Goal: Transaction & Acquisition: Purchase product/service

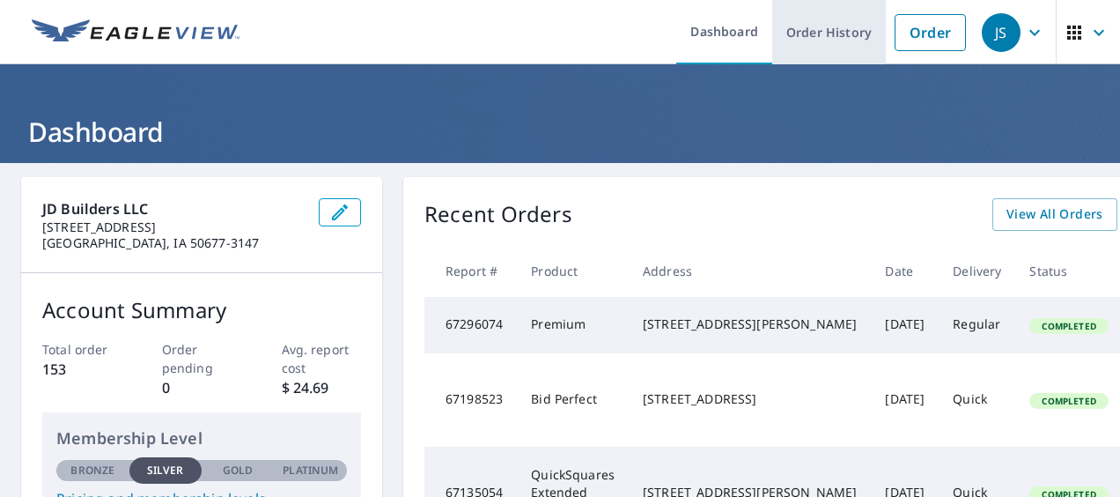
click at [786, 37] on link "Order History" at bounding box center [830, 32] width 114 height 64
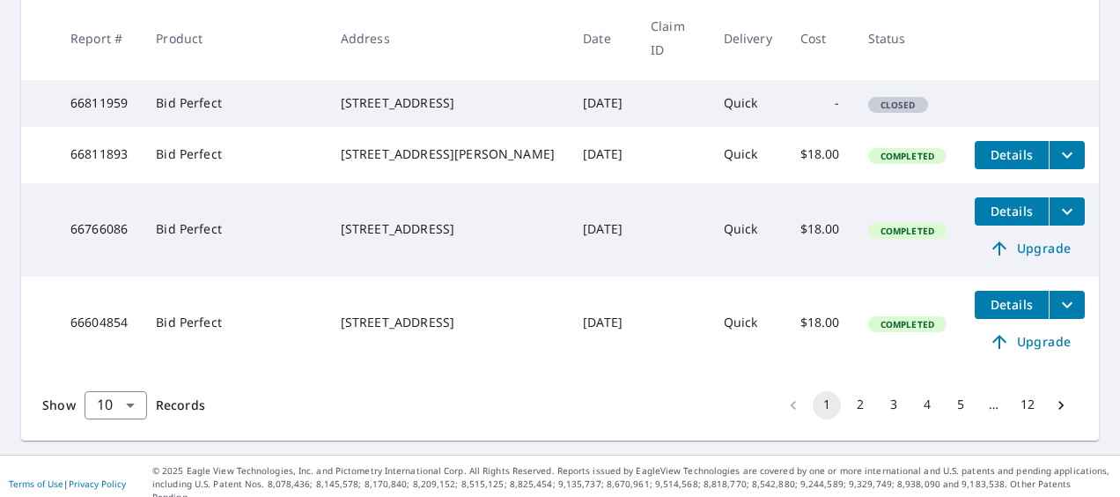
scroll to position [860, 0]
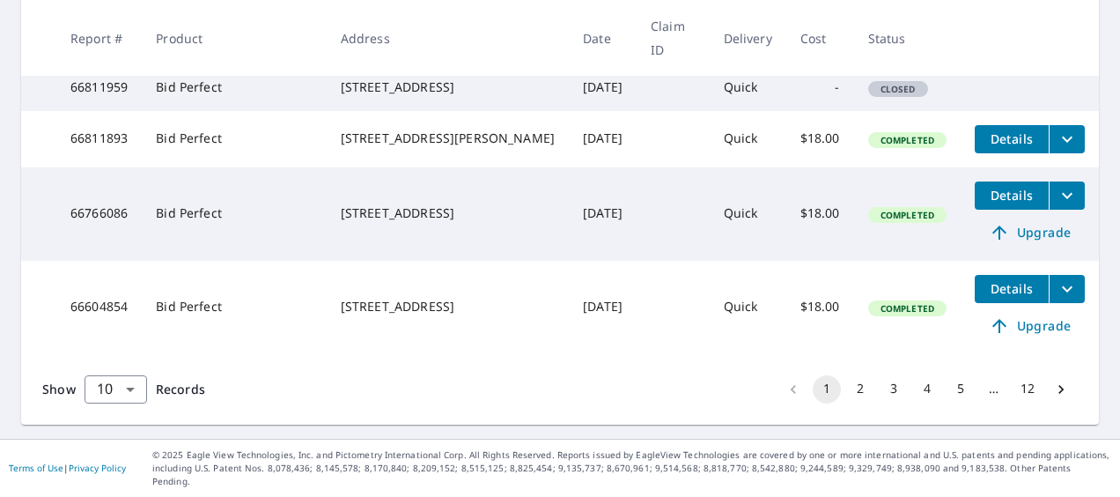
click at [848, 403] on button "2" at bounding box center [860, 389] width 28 height 28
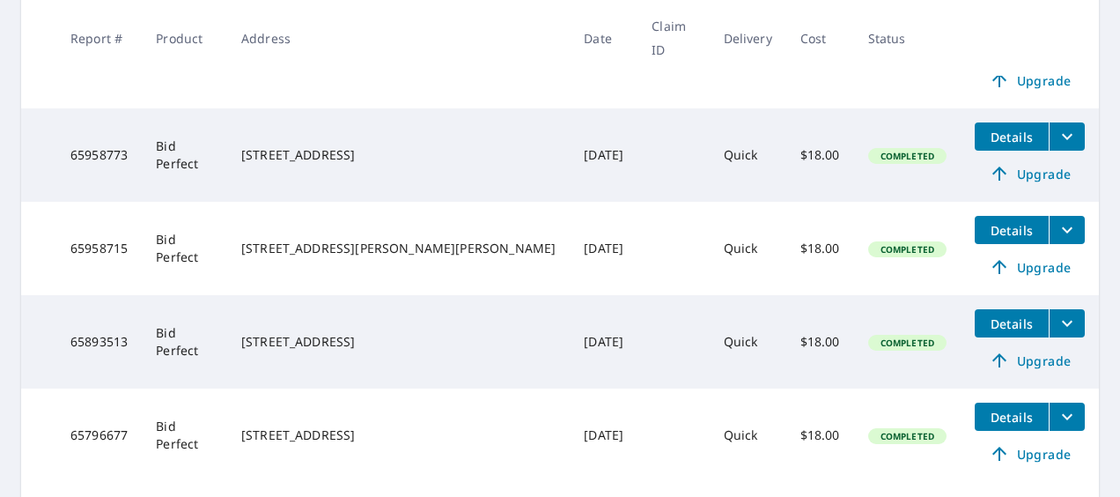
scroll to position [956, 0]
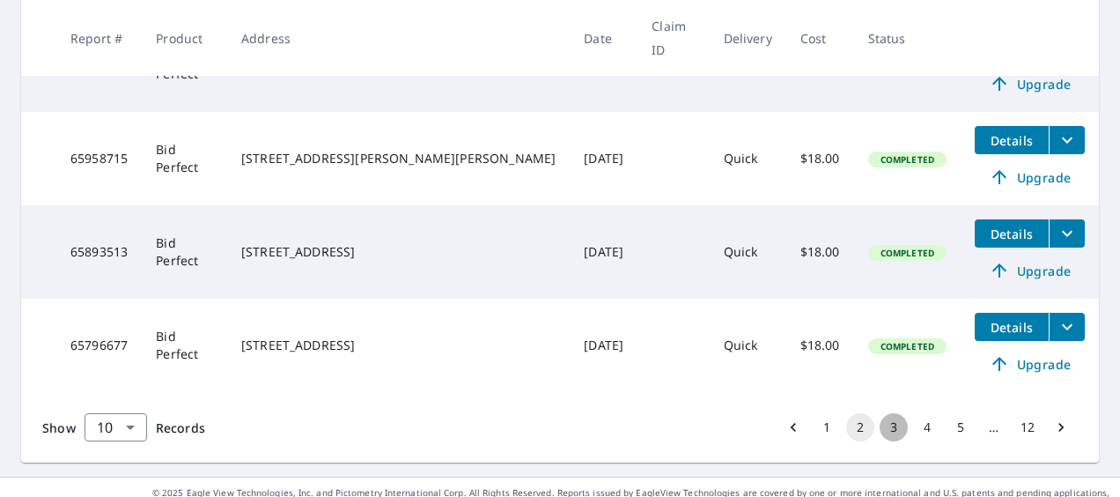
click at [880, 413] on button "3" at bounding box center [894, 427] width 28 height 28
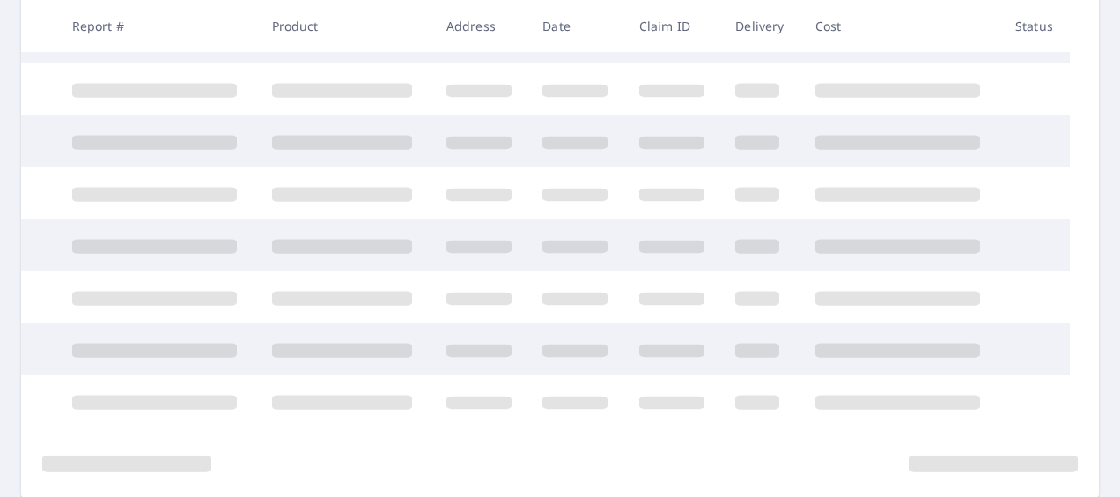
click at [882, 402] on tbody at bounding box center [560, 168] width 1078 height 520
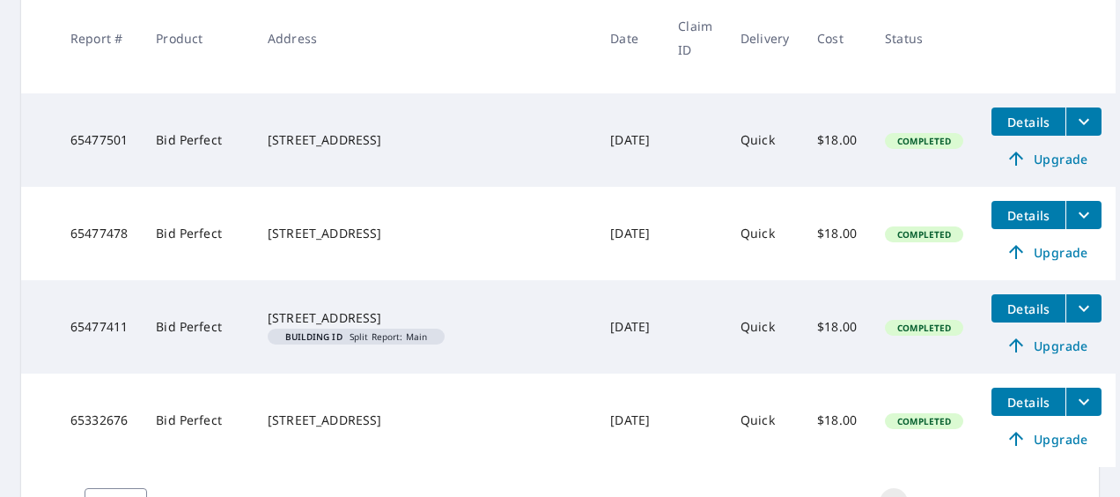
scroll to position [969, 0]
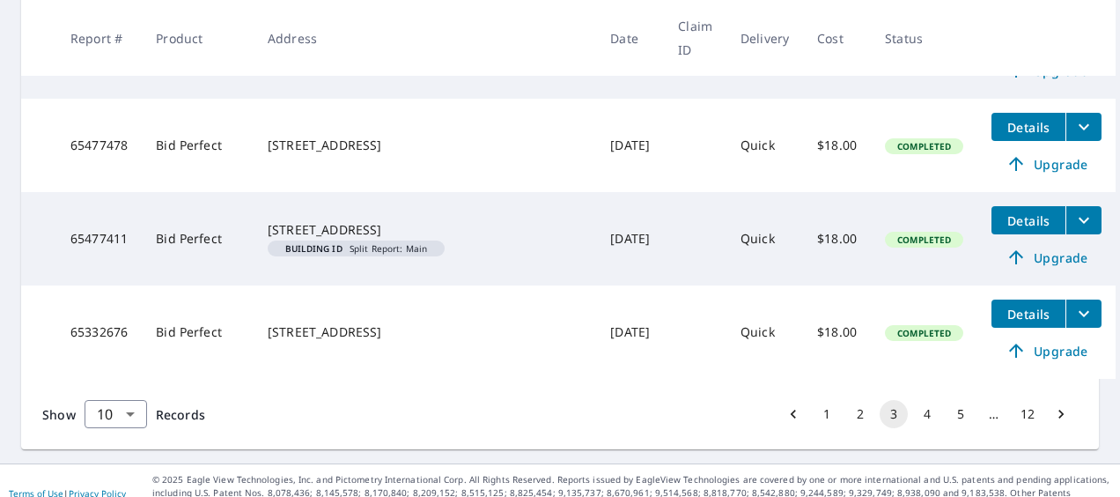
click at [920, 417] on button "4" at bounding box center [927, 414] width 28 height 28
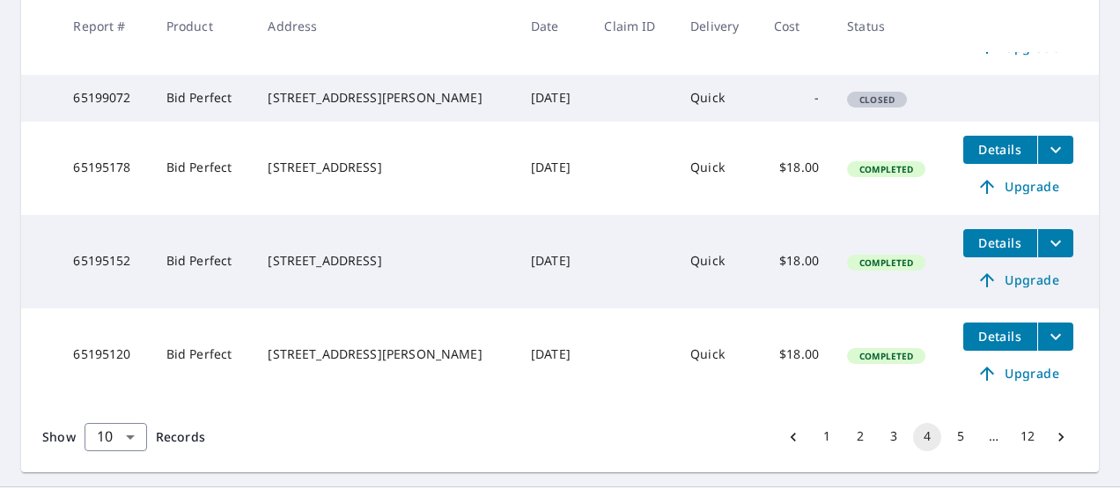
scroll to position [881, 0]
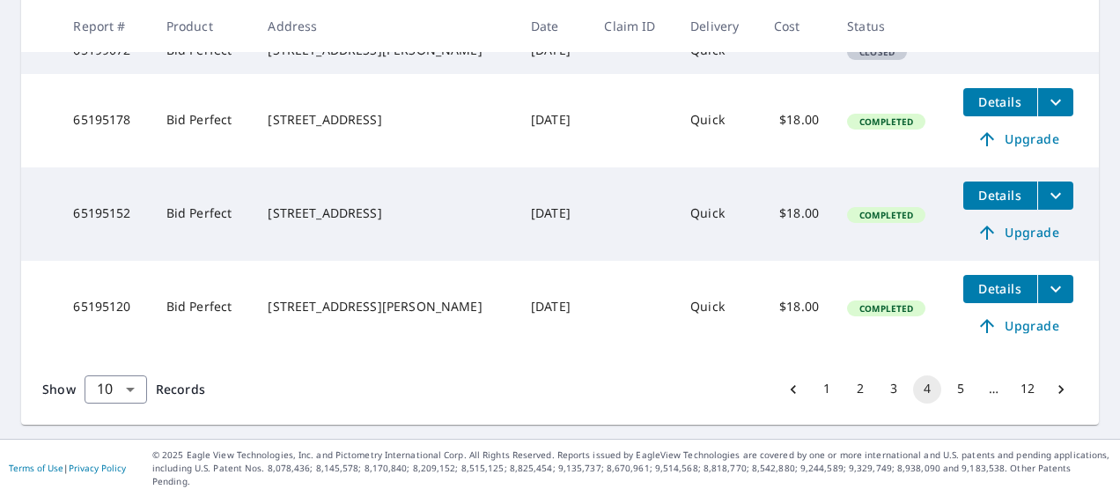
click at [949, 403] on button "5" at bounding box center [961, 389] width 28 height 28
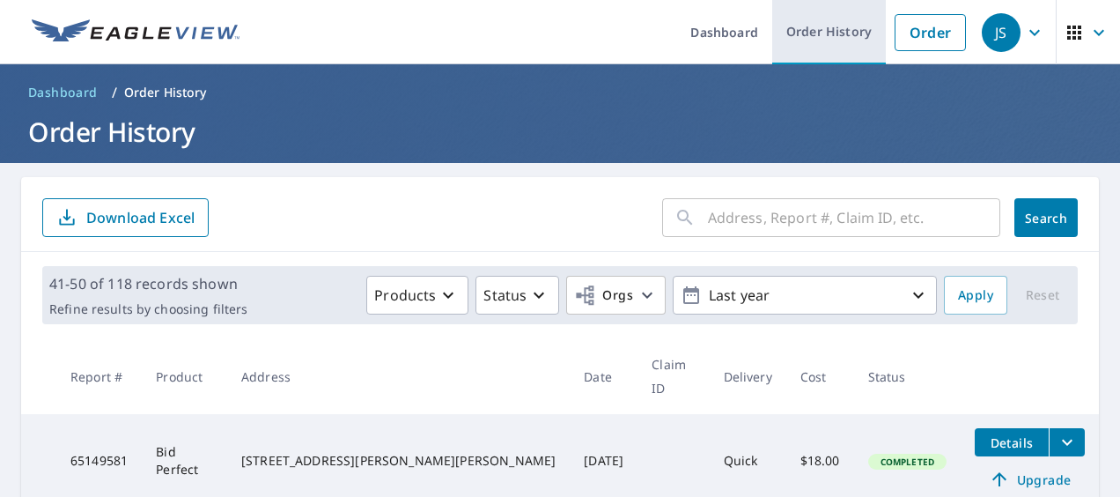
click at [817, 33] on link "Order History" at bounding box center [830, 32] width 114 height 64
click at [763, 233] on input "text" at bounding box center [854, 217] width 292 height 49
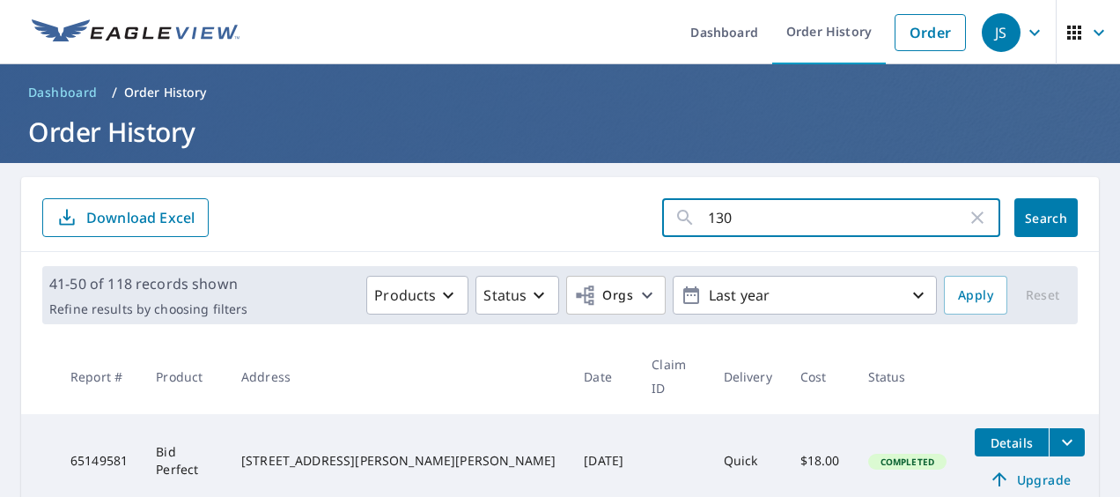
type input "1305"
click button "Search" at bounding box center [1046, 217] width 63 height 39
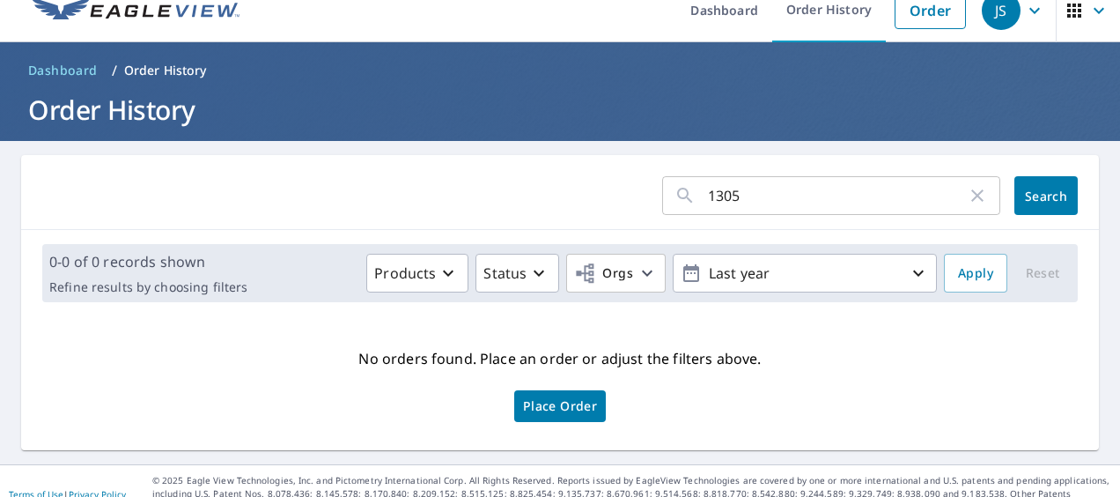
scroll to position [33, 0]
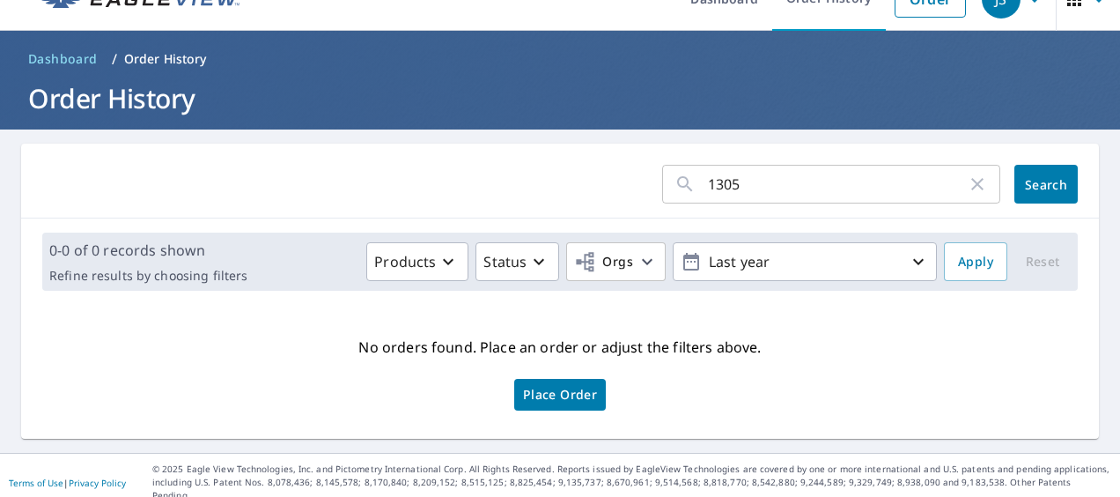
click at [543, 394] on span "Place Order" at bounding box center [560, 394] width 74 height 9
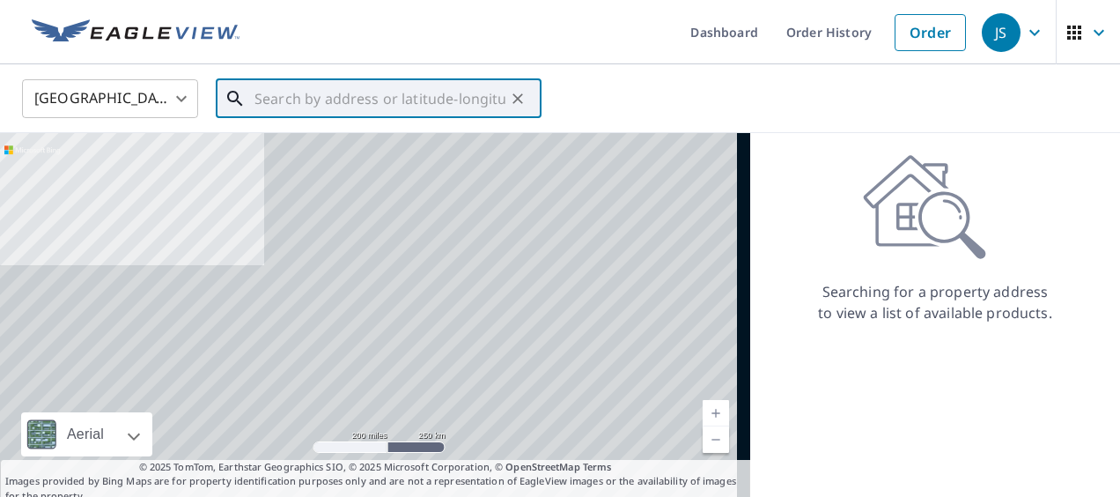
click at [345, 99] on input "text" at bounding box center [380, 98] width 251 height 49
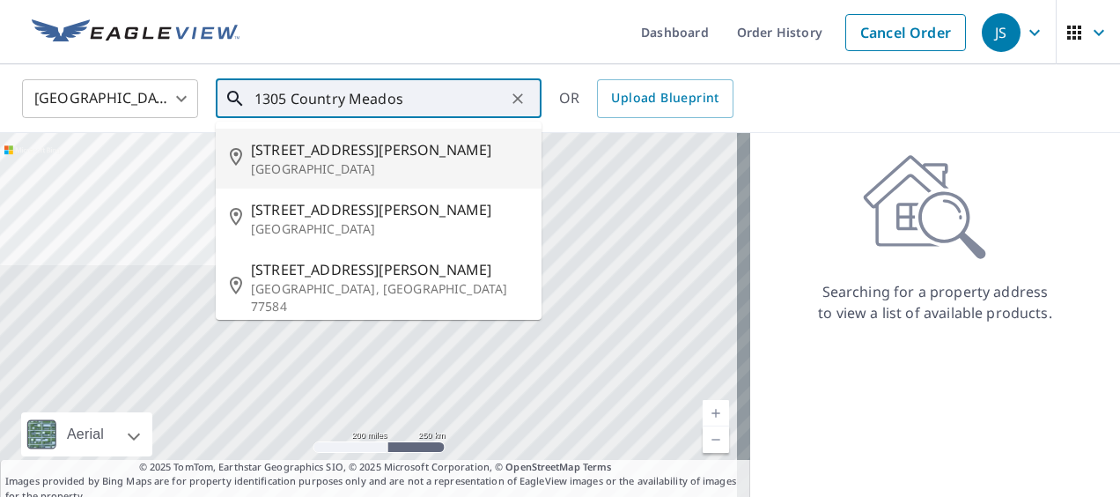
click at [329, 167] on p "Waverly, IA 50677" at bounding box center [389, 169] width 277 height 18
type input "1305 Country Meadows Dr Waverly, IA 50677"
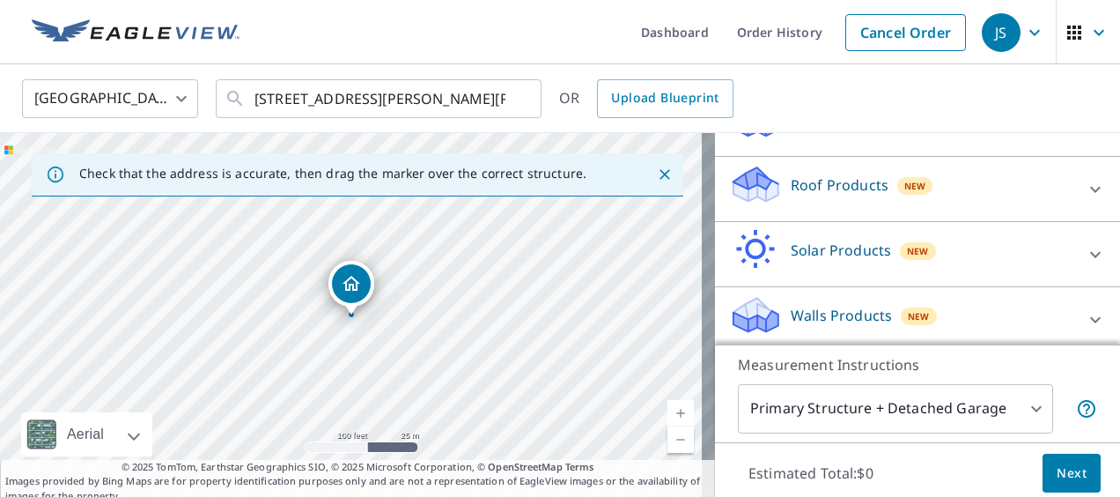
scroll to position [251, 0]
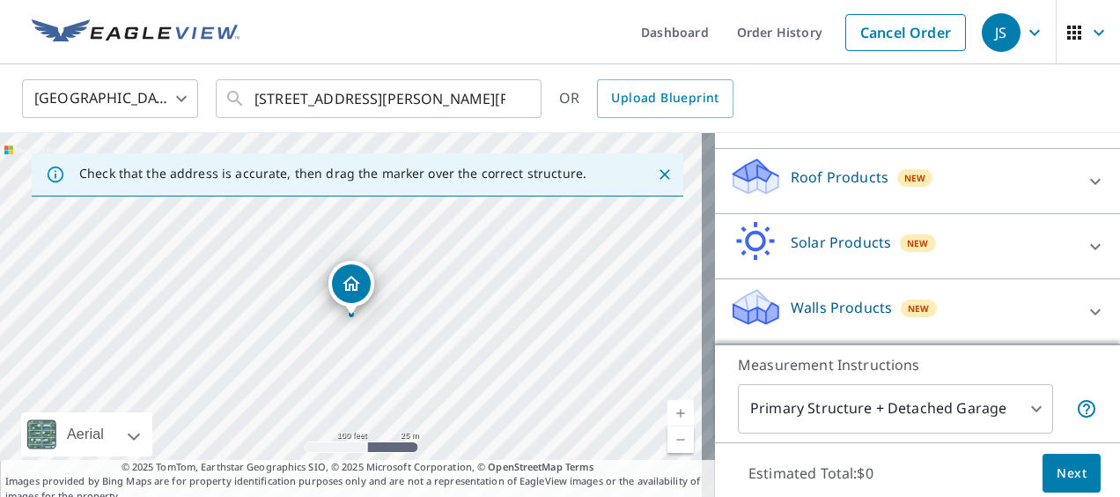
click at [816, 173] on p "Roof Products" at bounding box center [840, 176] width 98 height 21
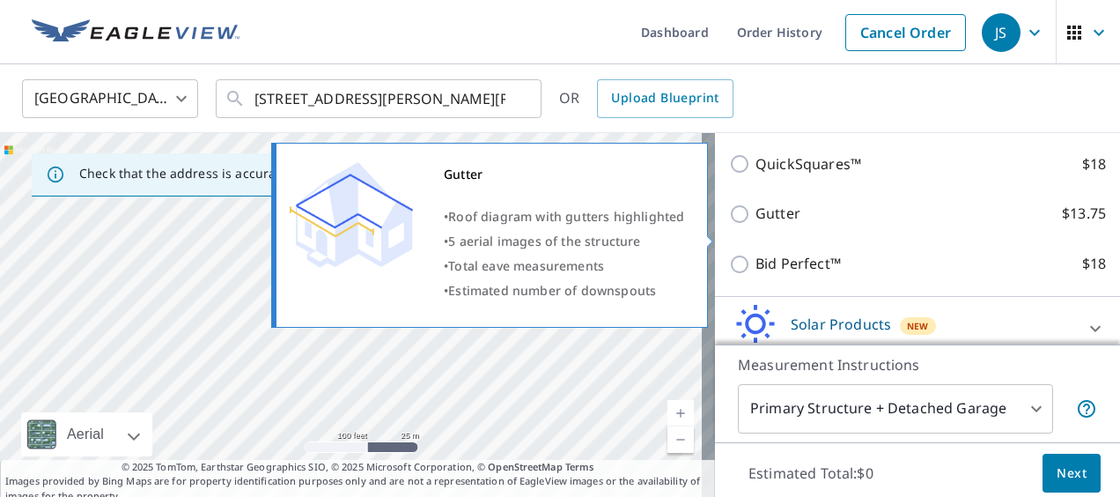
scroll to position [427, 0]
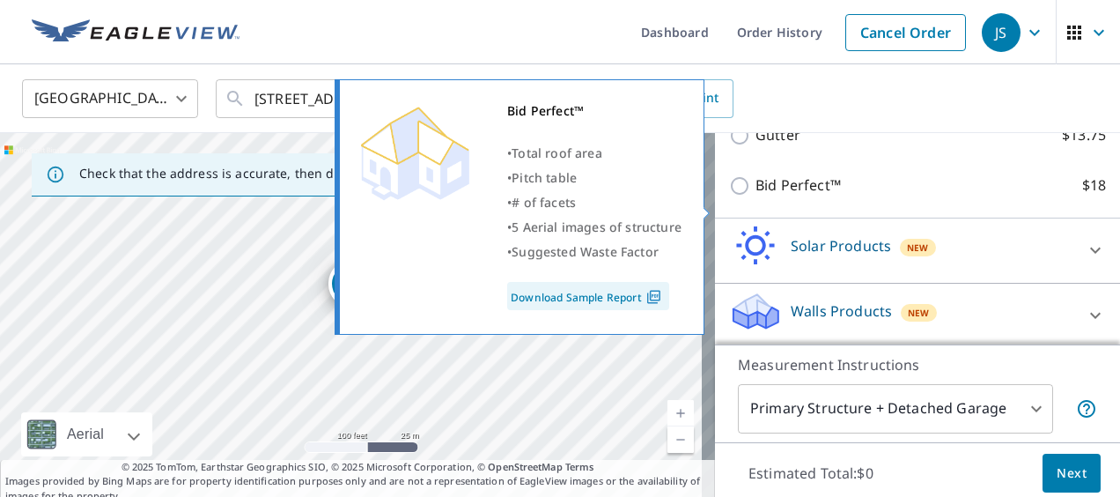
click at [736, 196] on input "Bid Perfect™ $18" at bounding box center [742, 185] width 26 height 21
checkbox input "true"
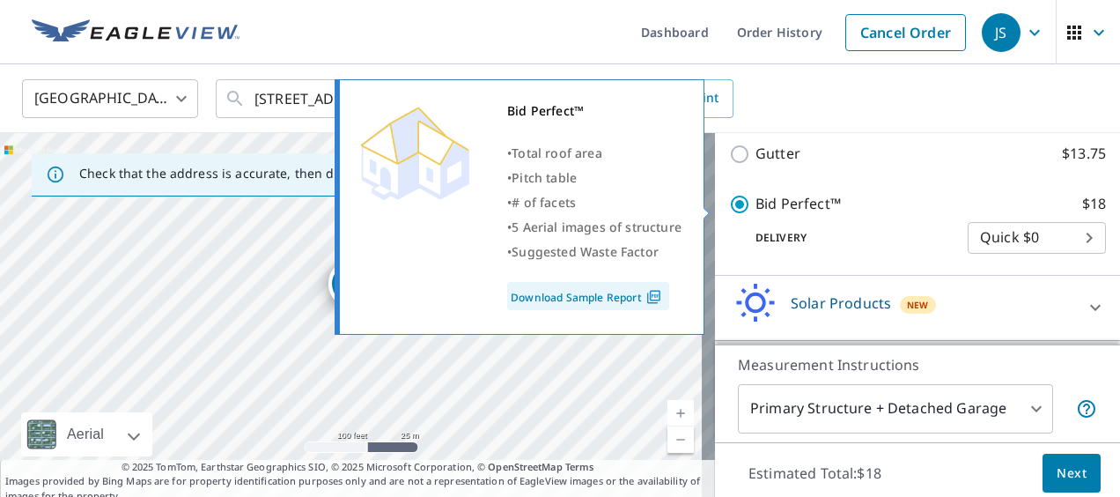
scroll to position [446, 0]
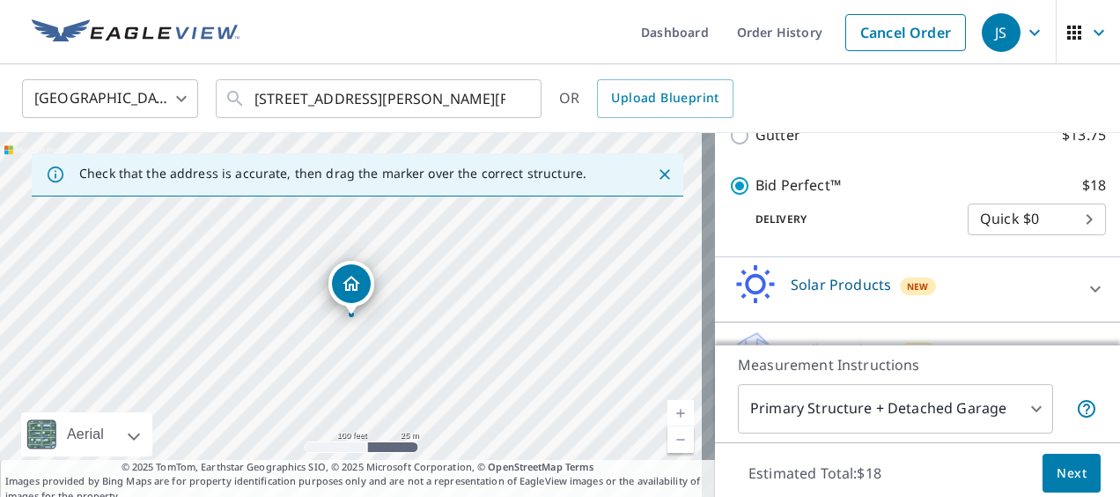
click at [1057, 476] on span "Next" at bounding box center [1072, 473] width 30 height 22
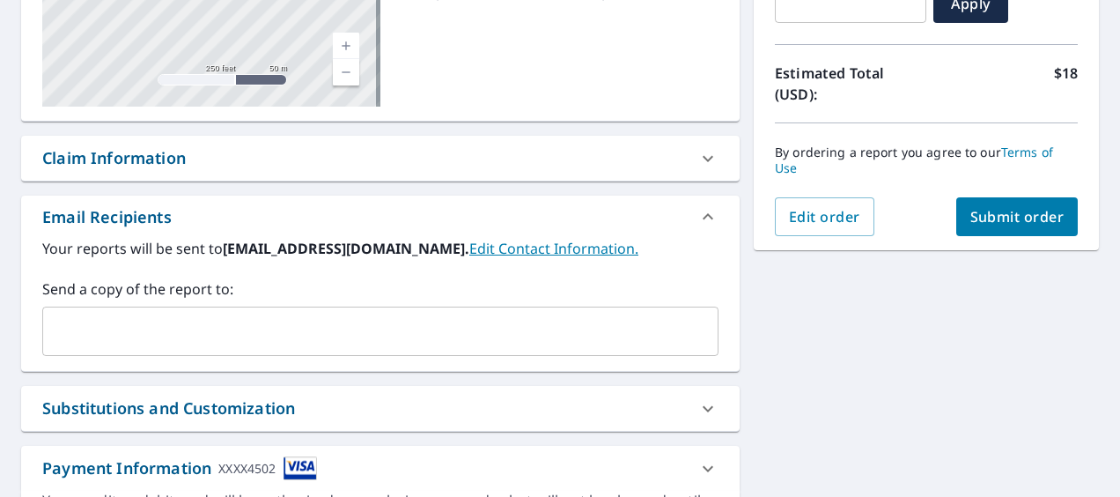
scroll to position [352, 0]
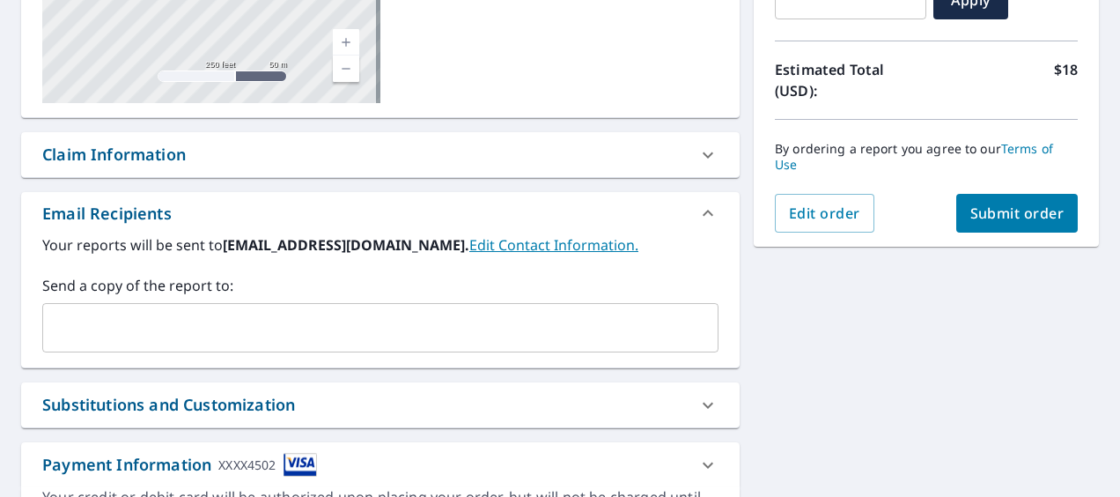
click at [971, 211] on span "Submit order" at bounding box center [1018, 212] width 94 height 19
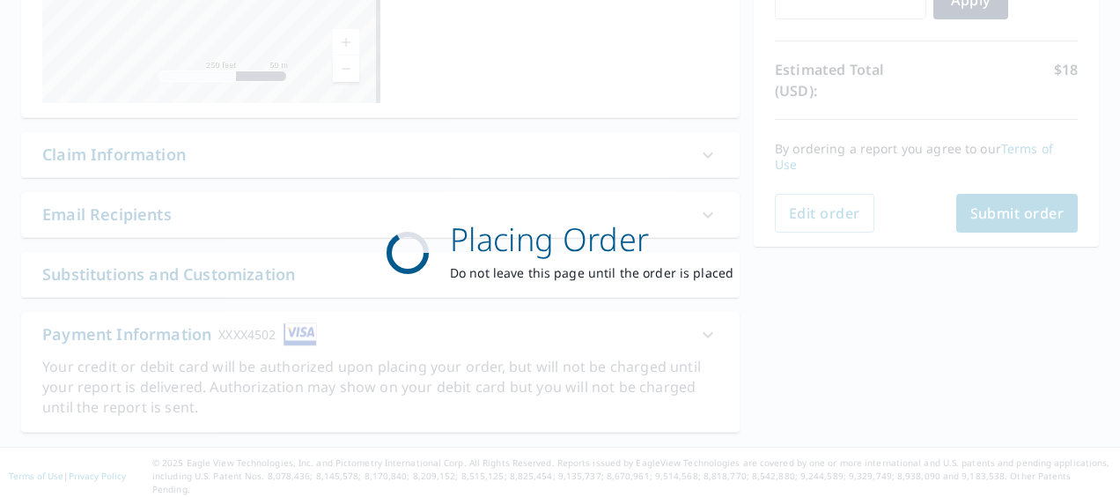
scroll to position [344, 0]
